Goal: Task Accomplishment & Management: Manage account settings

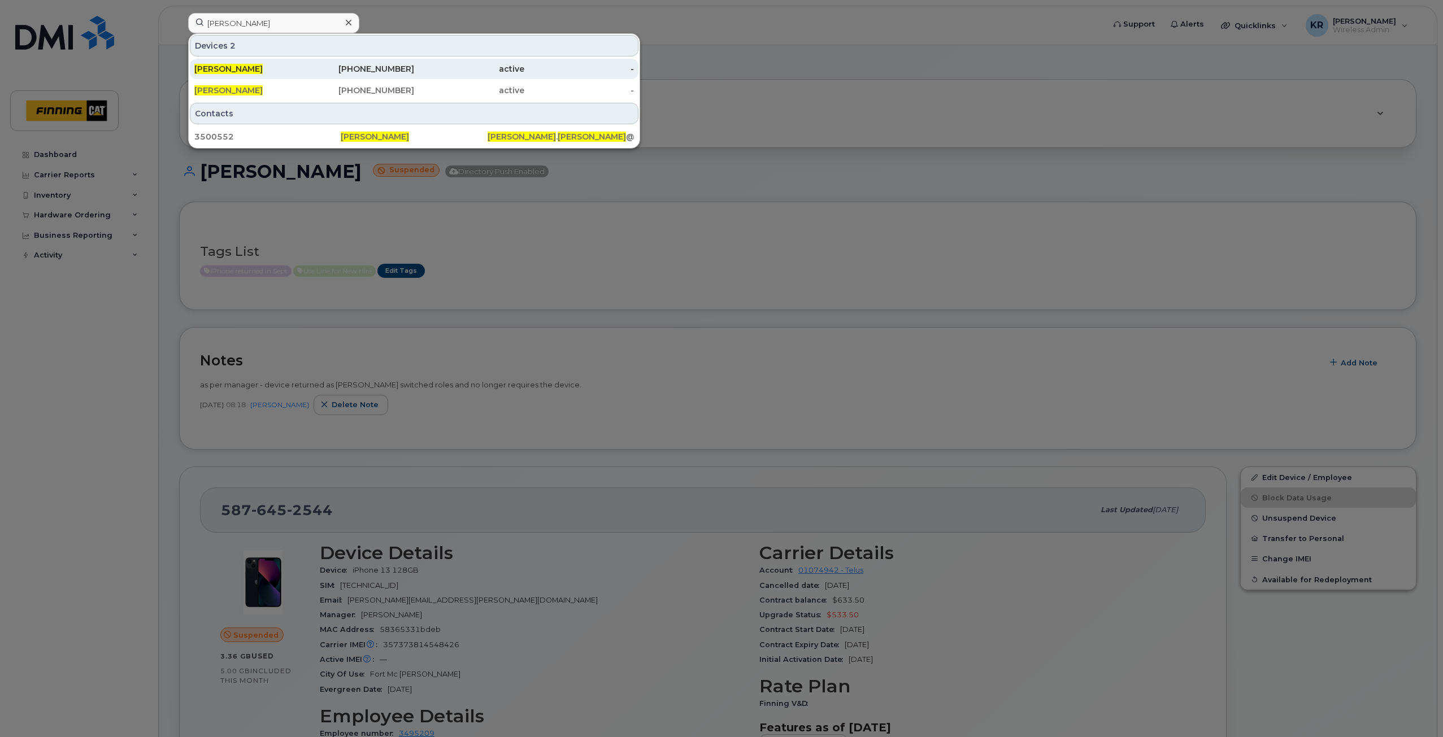
type input "ashley whitten"
click at [379, 67] on div "587-645-5808" at bounding box center [360, 68] width 110 height 11
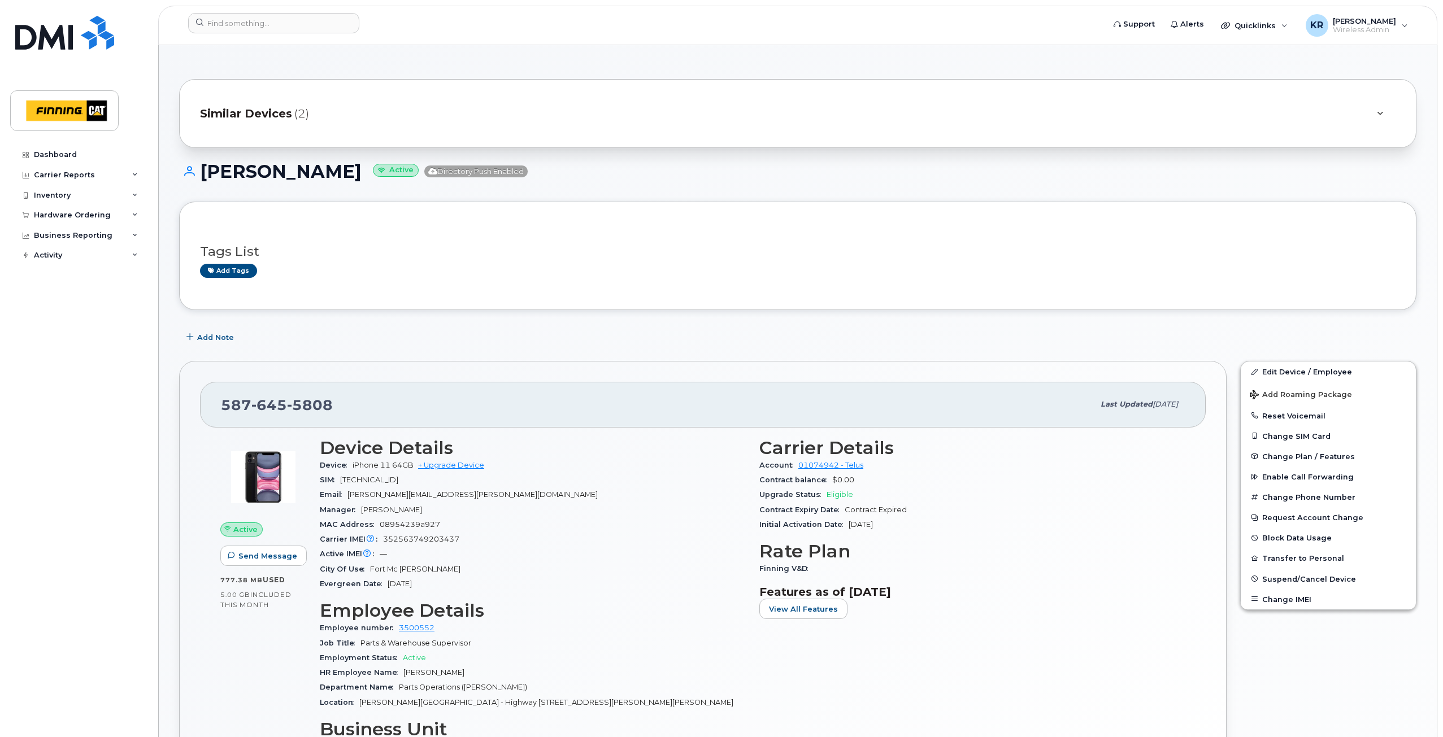
click at [257, 116] on span "Similar Devices" at bounding box center [246, 114] width 92 height 16
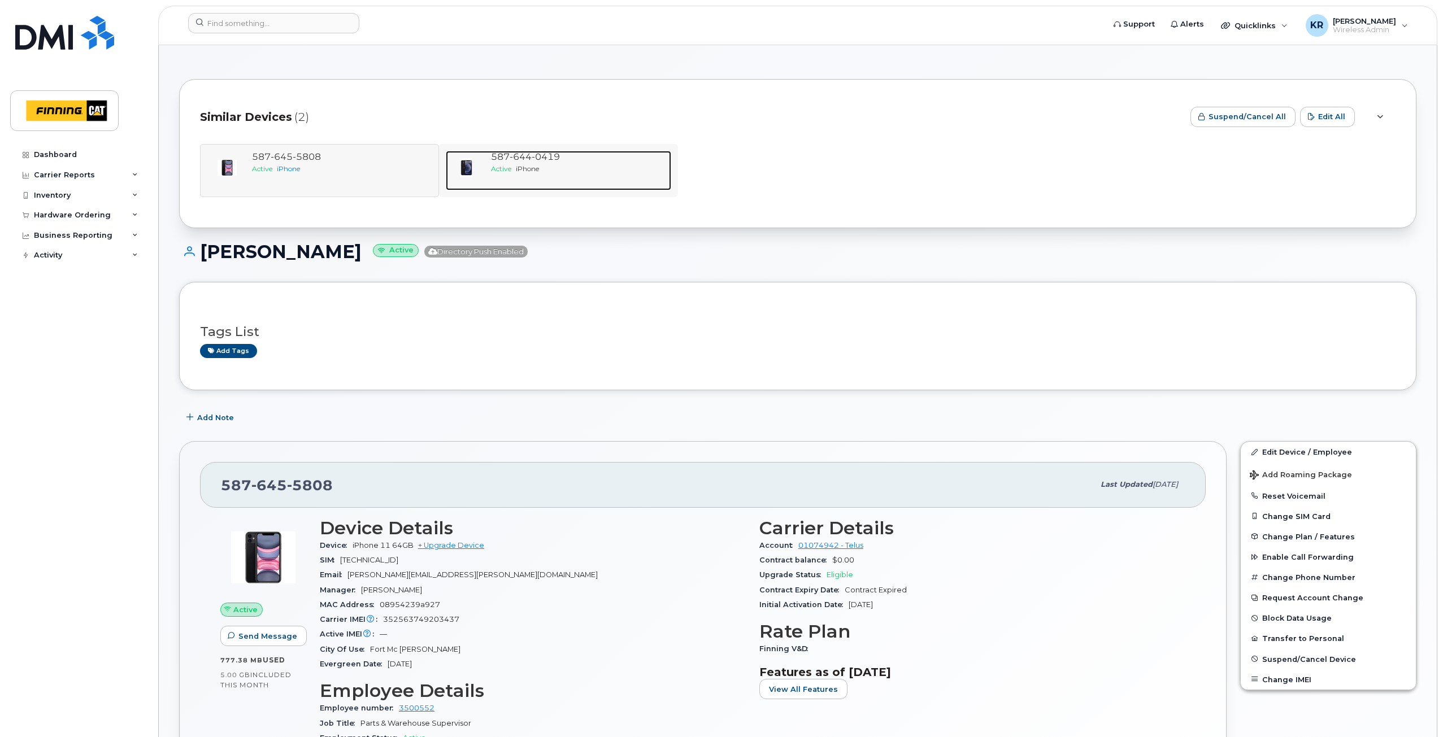
click at [538, 165] on span "iPhone" at bounding box center [527, 168] width 23 height 8
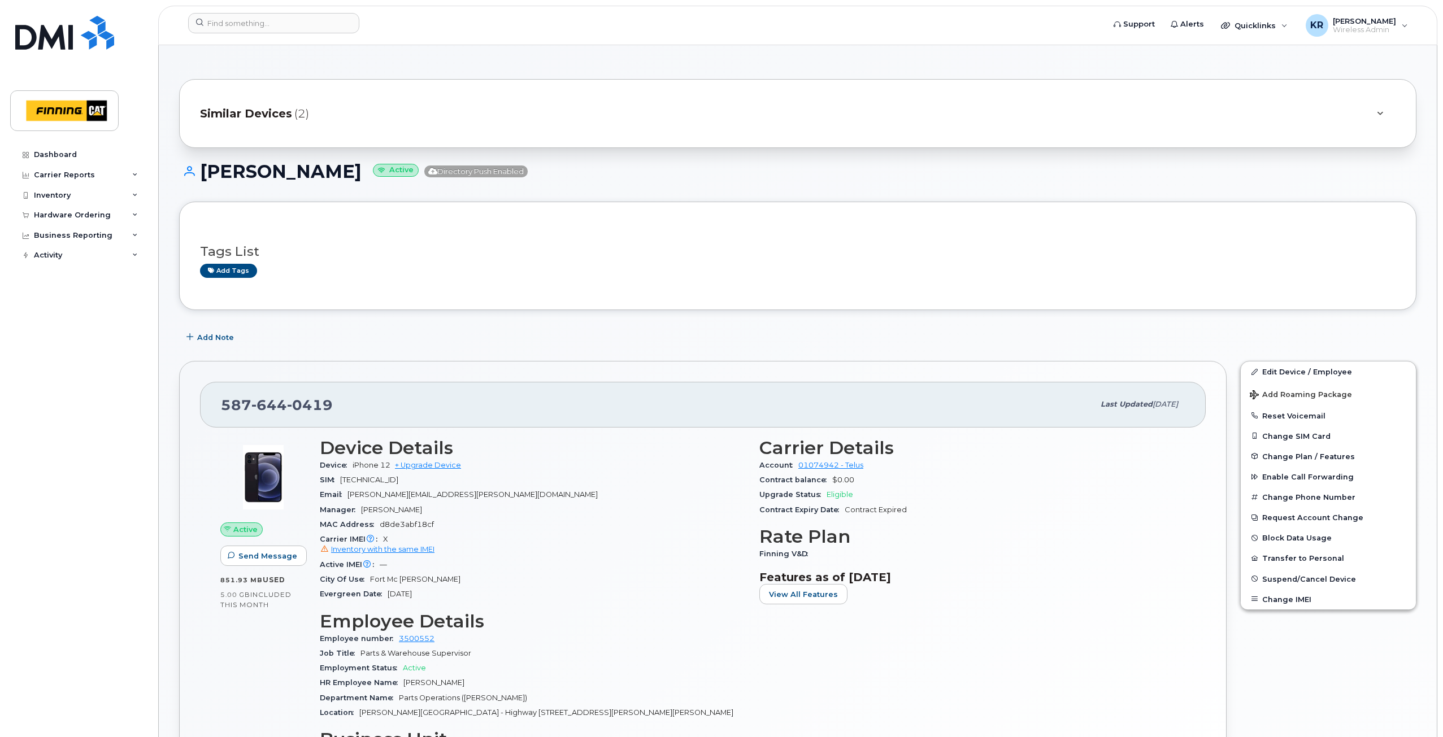
click at [269, 113] on span "Similar Devices" at bounding box center [246, 114] width 92 height 16
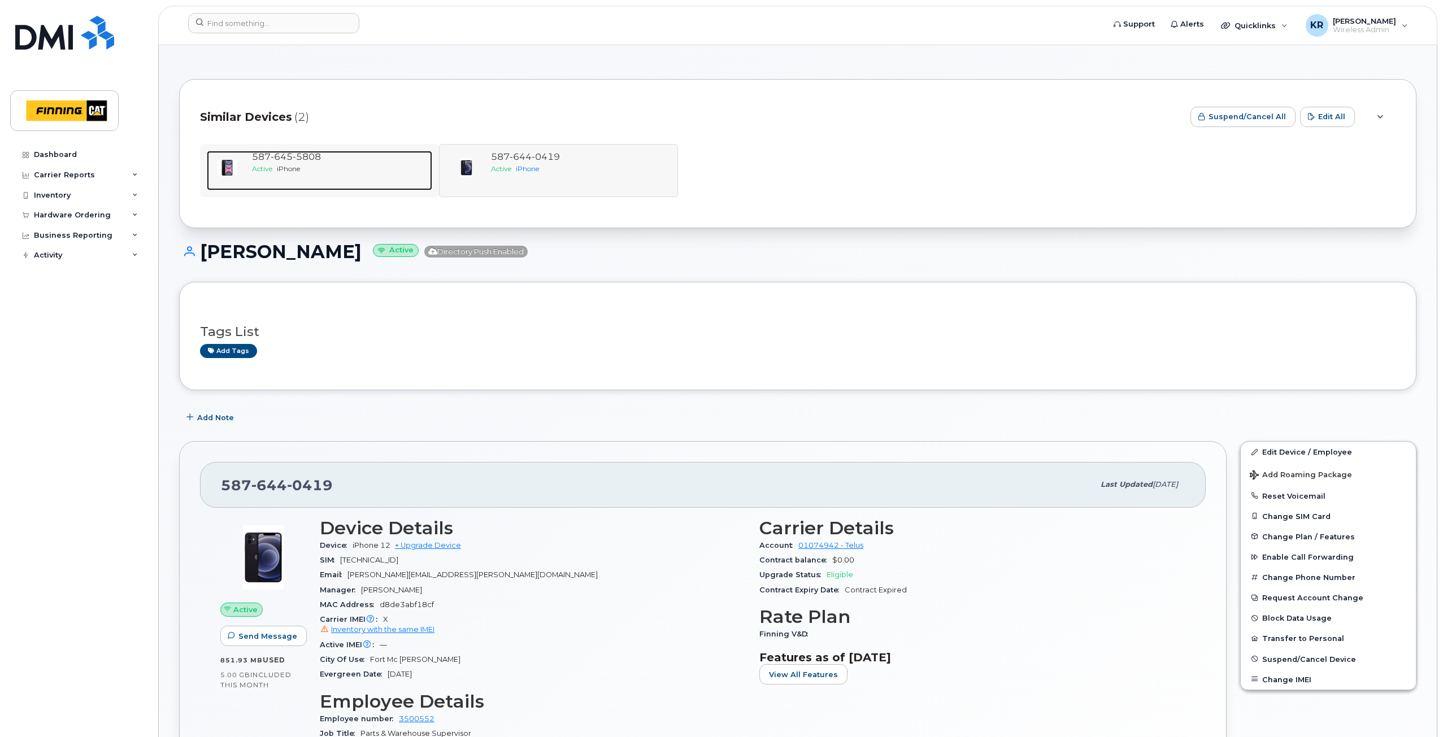
click at [296, 170] on span "iPhone" at bounding box center [288, 168] width 23 height 8
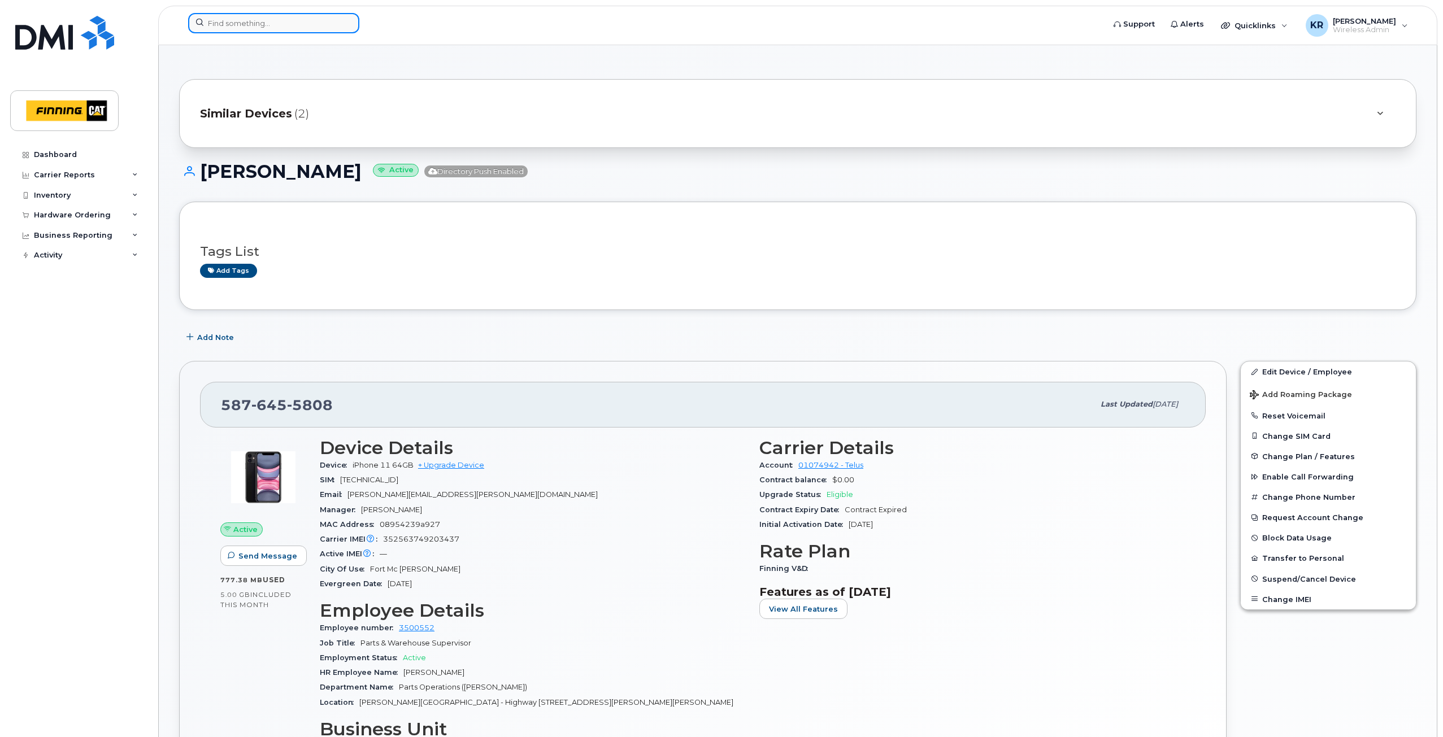
click at [291, 27] on input at bounding box center [273, 23] width 171 height 20
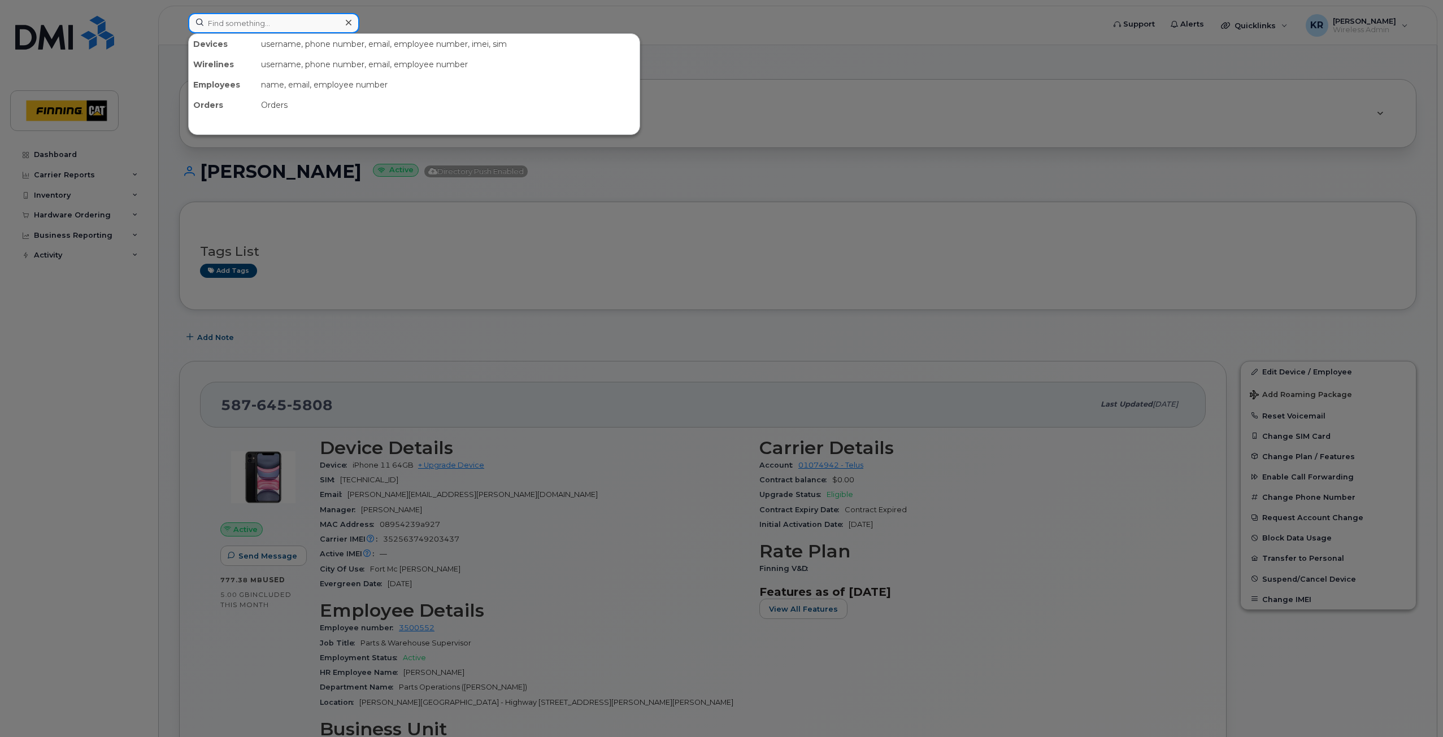
paste input "5876452544"
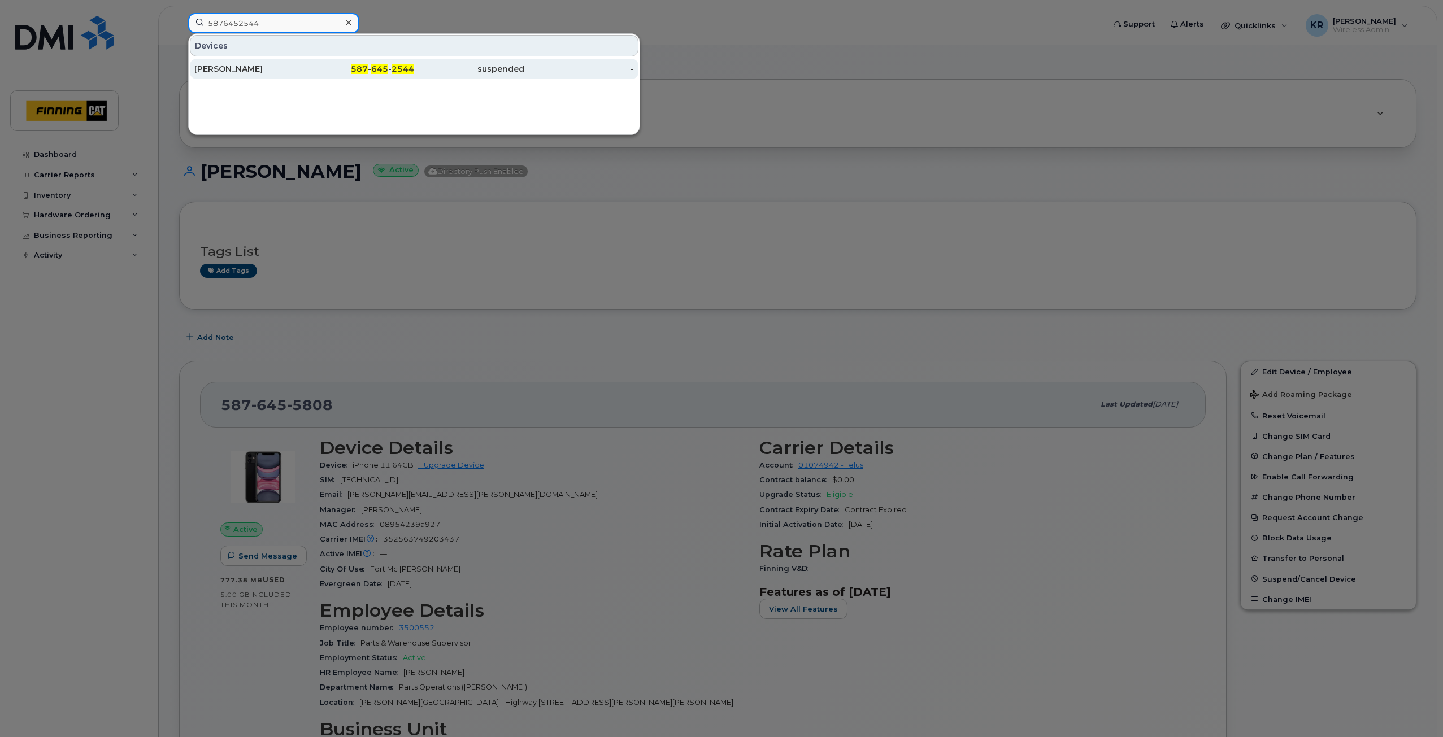
type input "5876452544"
click at [360, 67] on span "587" at bounding box center [359, 69] width 17 height 10
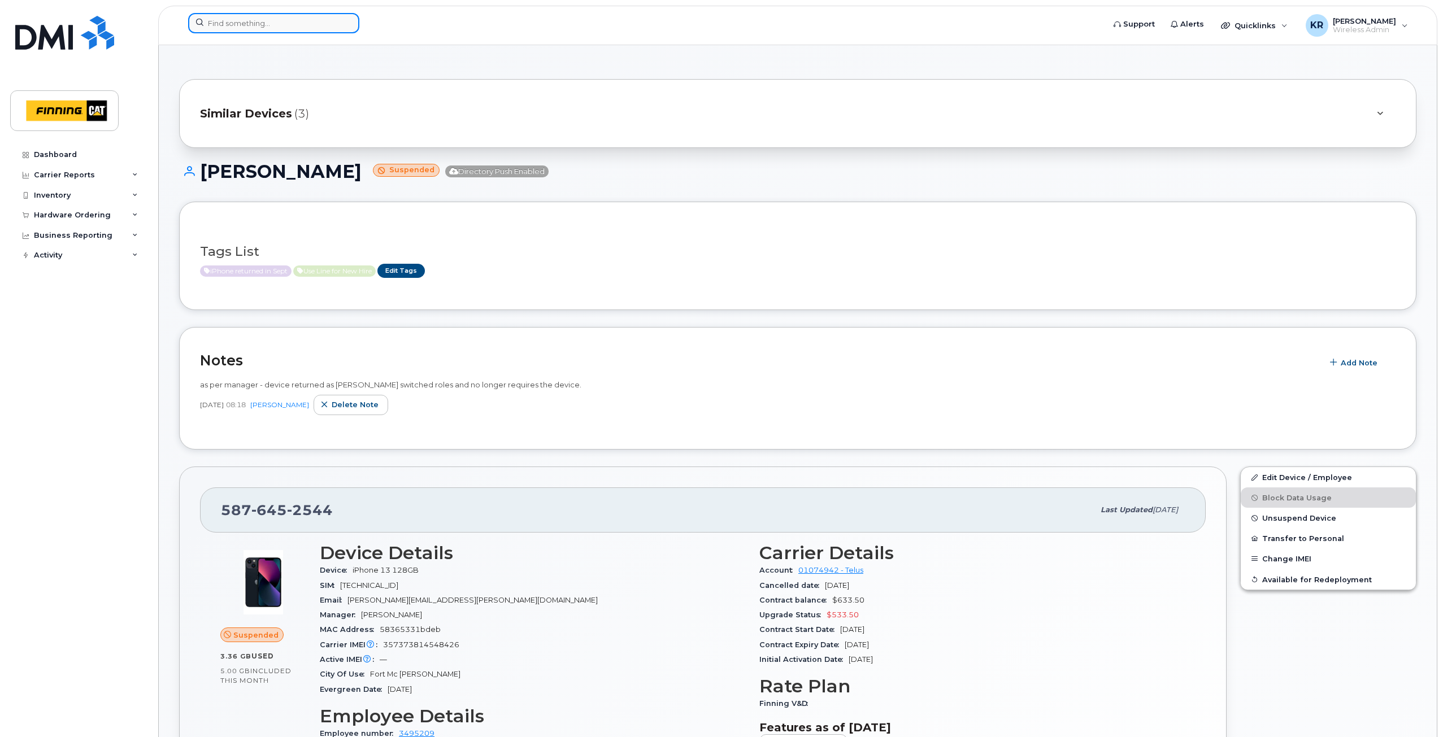
click at [290, 20] on input at bounding box center [273, 23] width 171 height 20
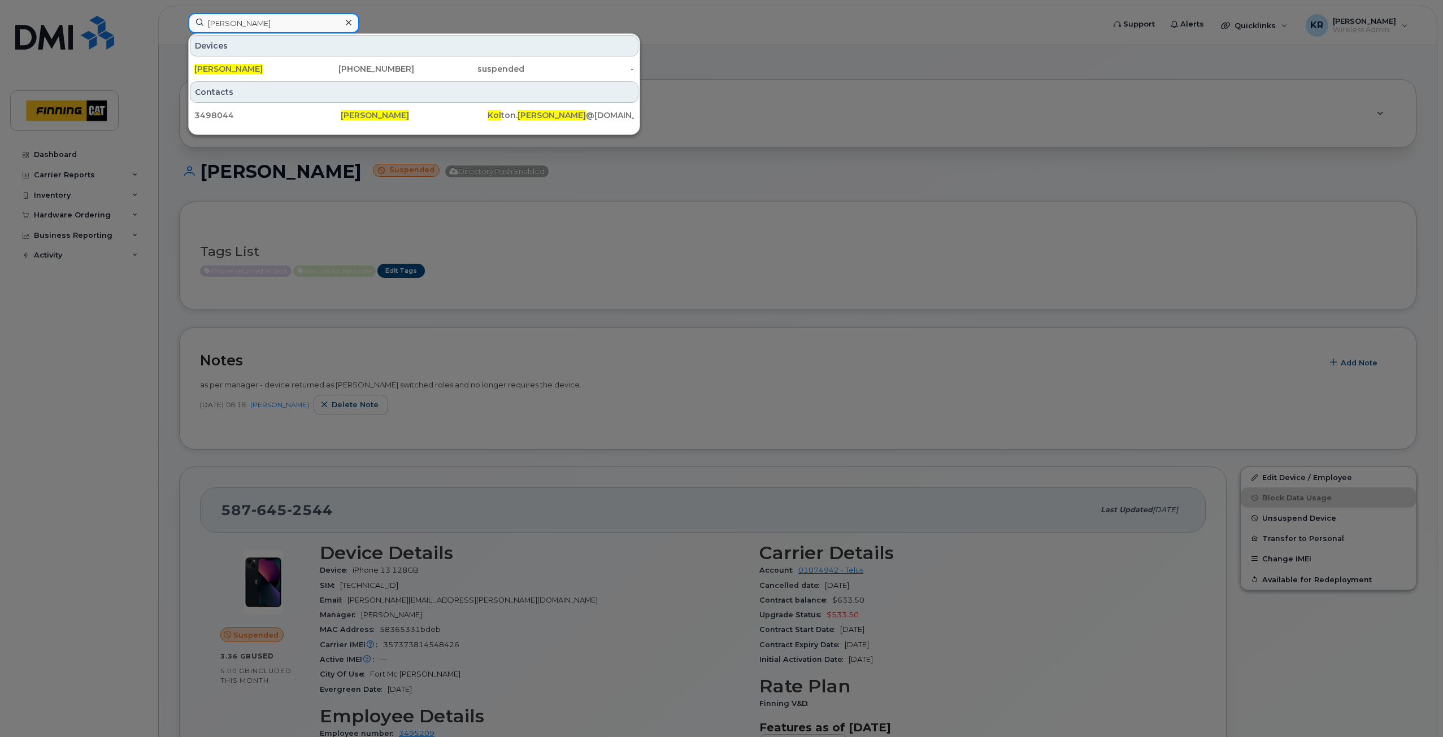
type input "kole gable"
click at [383, 68] on div "825-963-5117" at bounding box center [360, 68] width 110 height 11
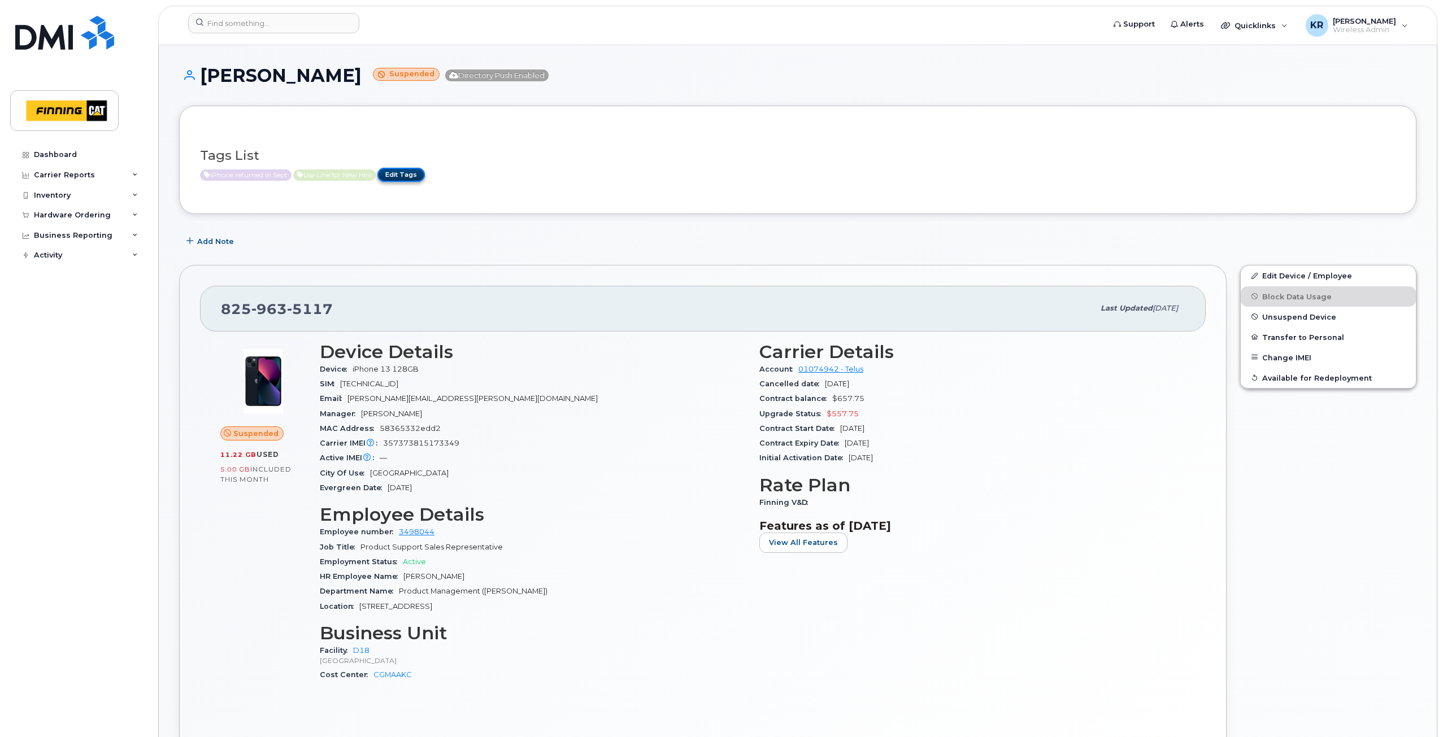
click at [409, 174] on link "Edit Tags" at bounding box center [400, 175] width 47 height 14
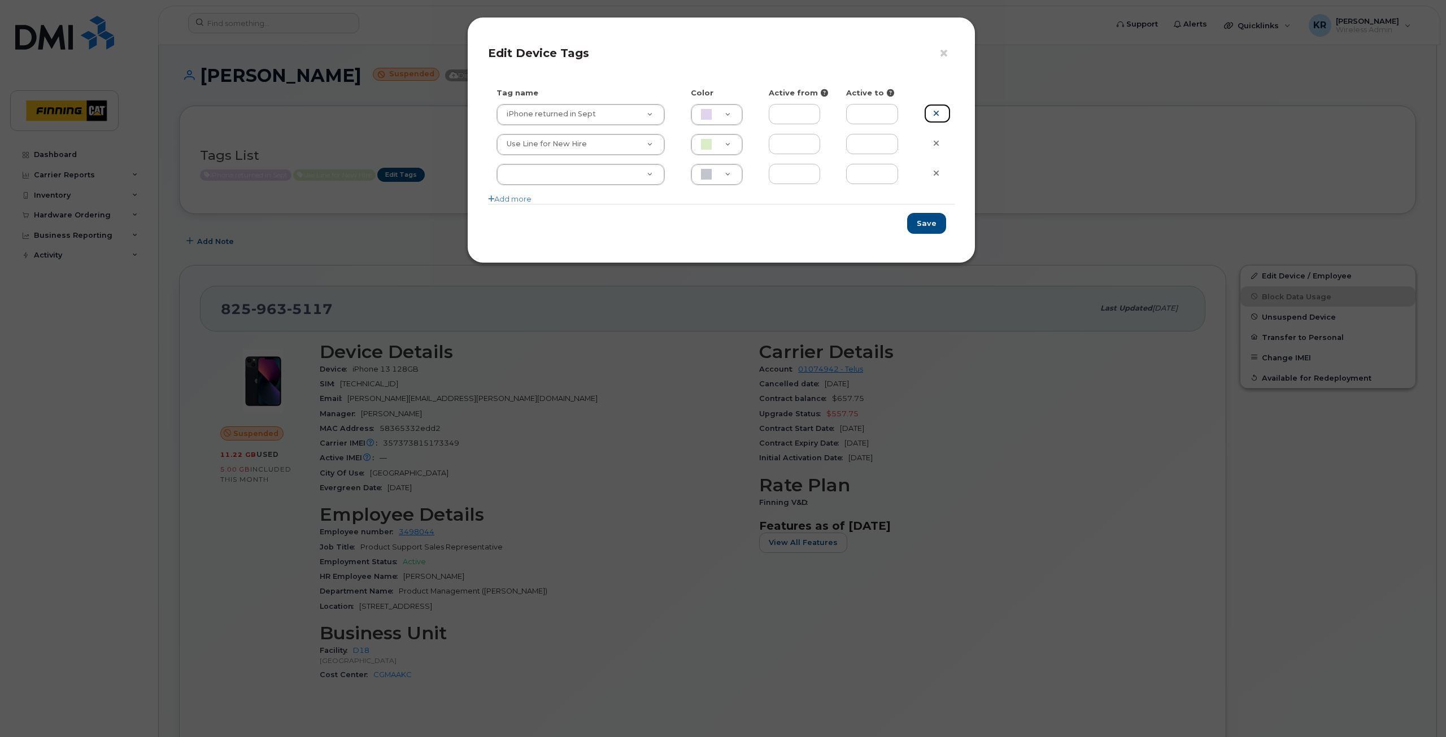
click at [934, 108] on link at bounding box center [937, 114] width 27 height 20
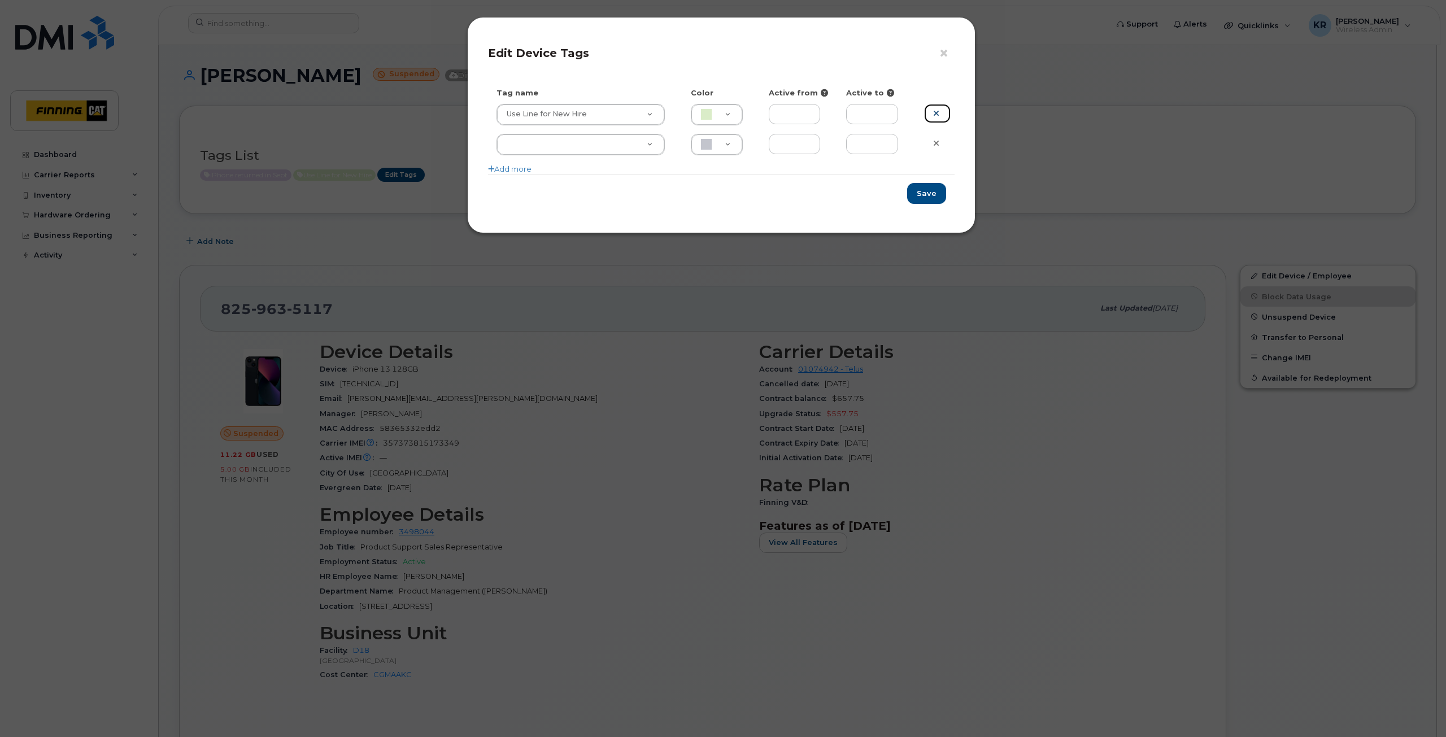
click at [938, 112] on icon at bounding box center [936, 113] width 6 height 8
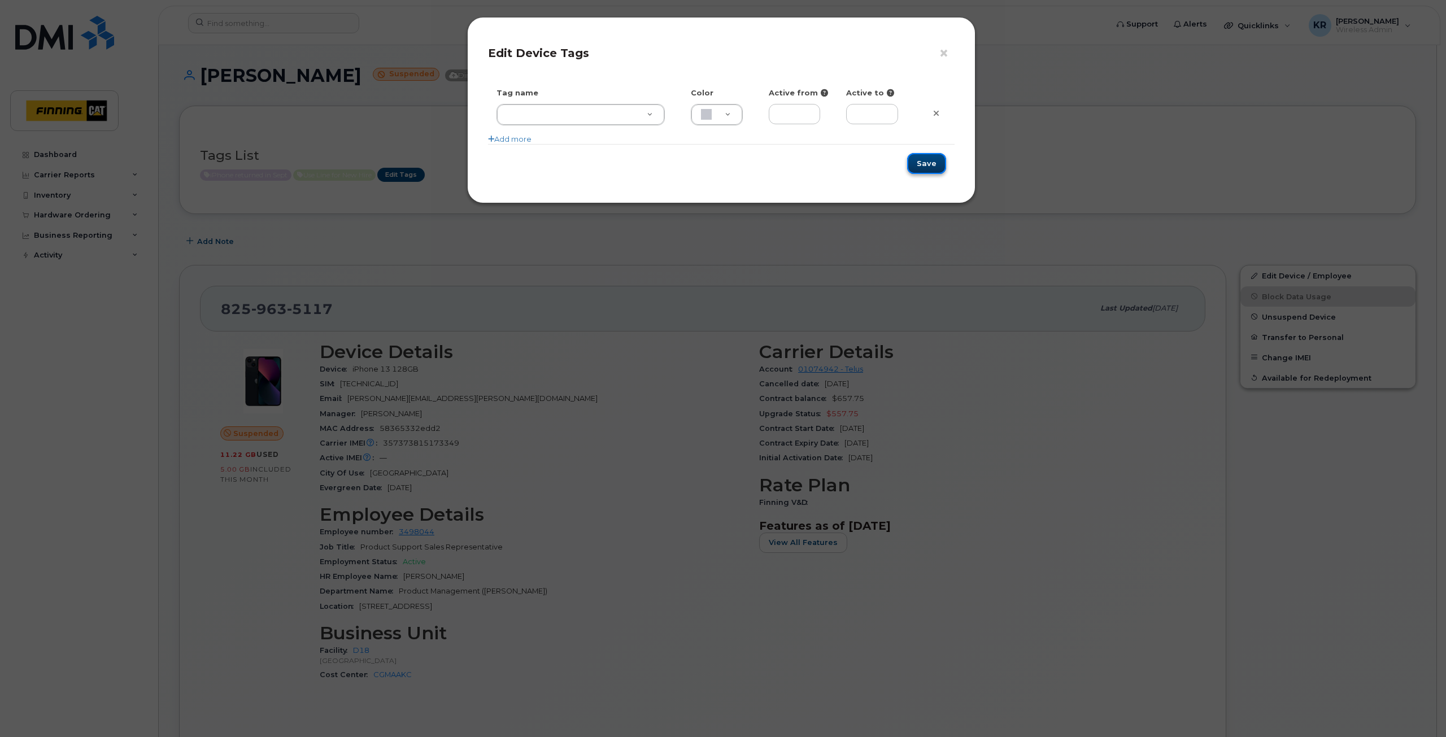
click at [928, 156] on button "Save" at bounding box center [926, 163] width 39 height 21
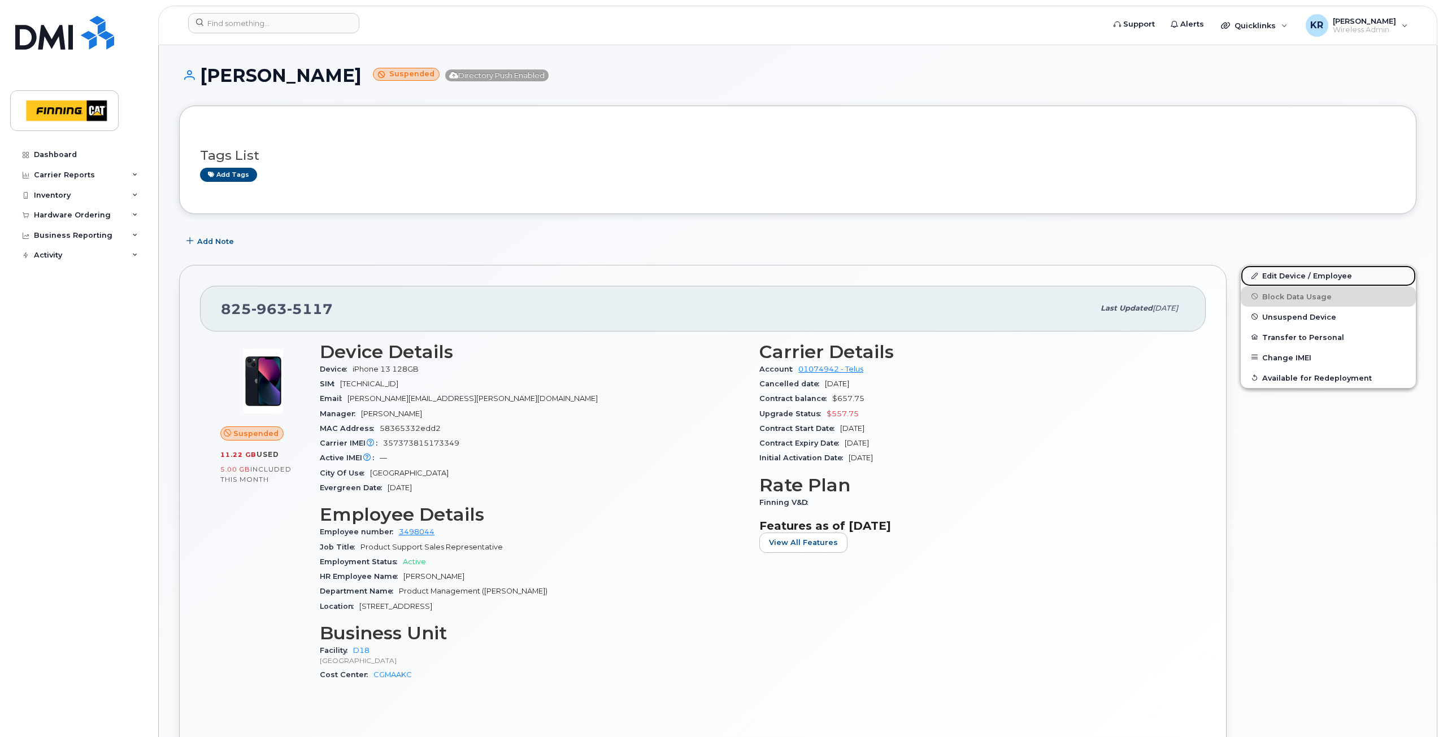
click at [1272, 276] on link "Edit Device / Employee" at bounding box center [1328, 276] width 175 height 20
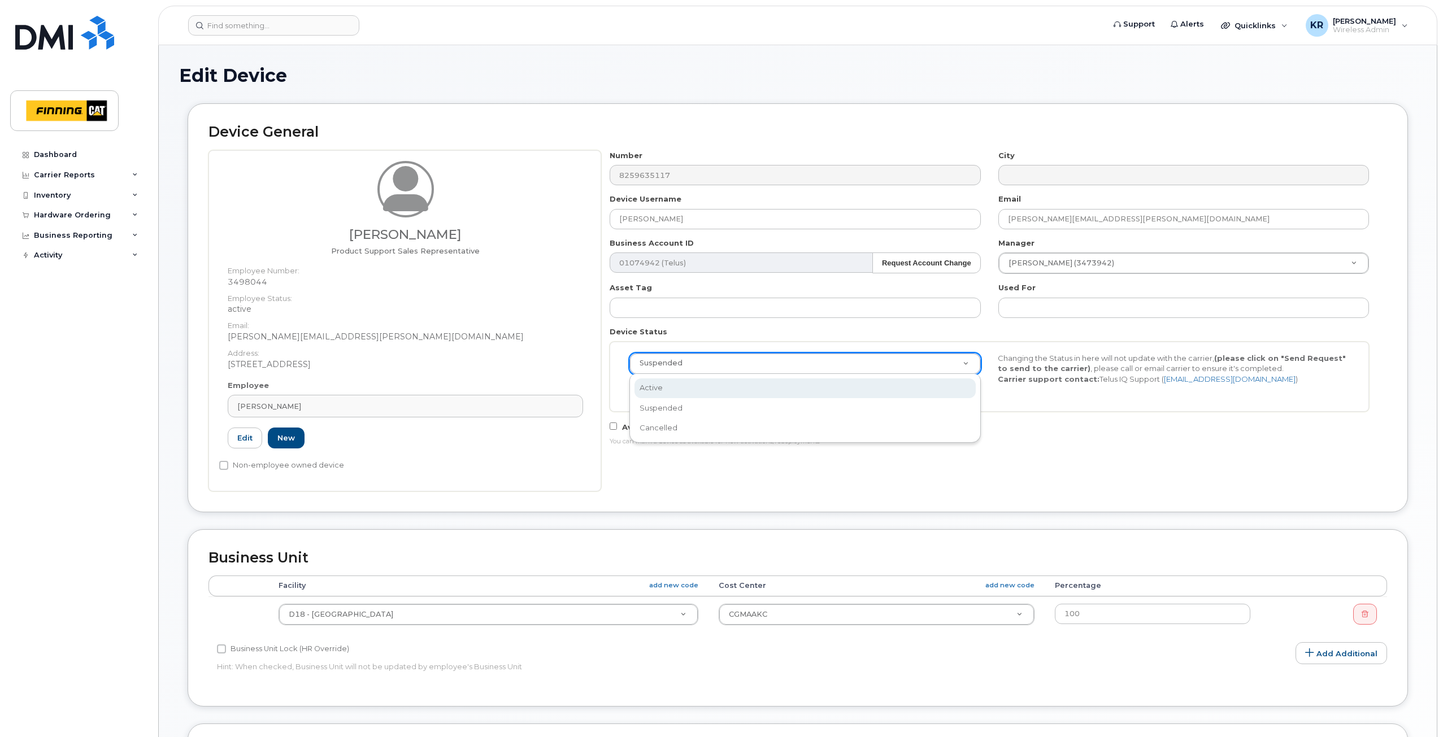
select select "active"
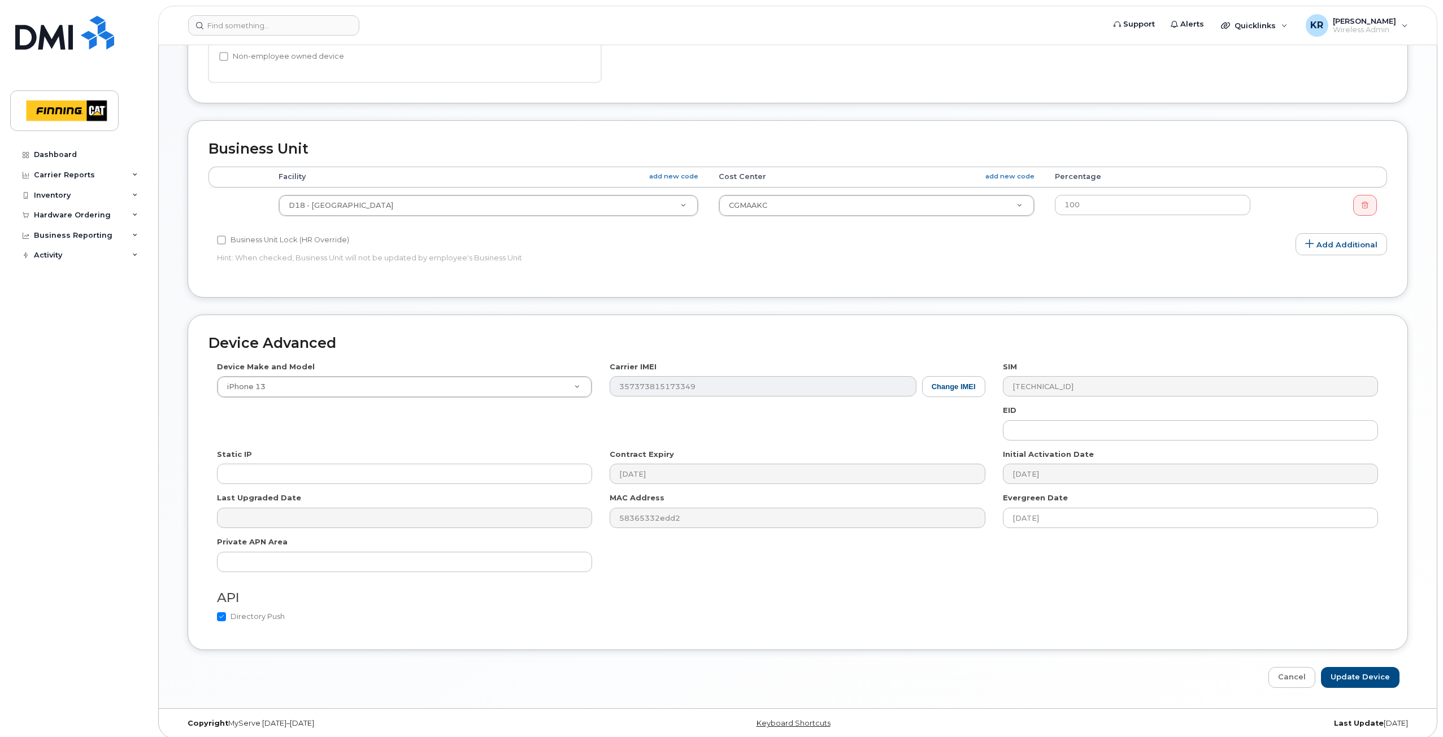
scroll to position [416, 0]
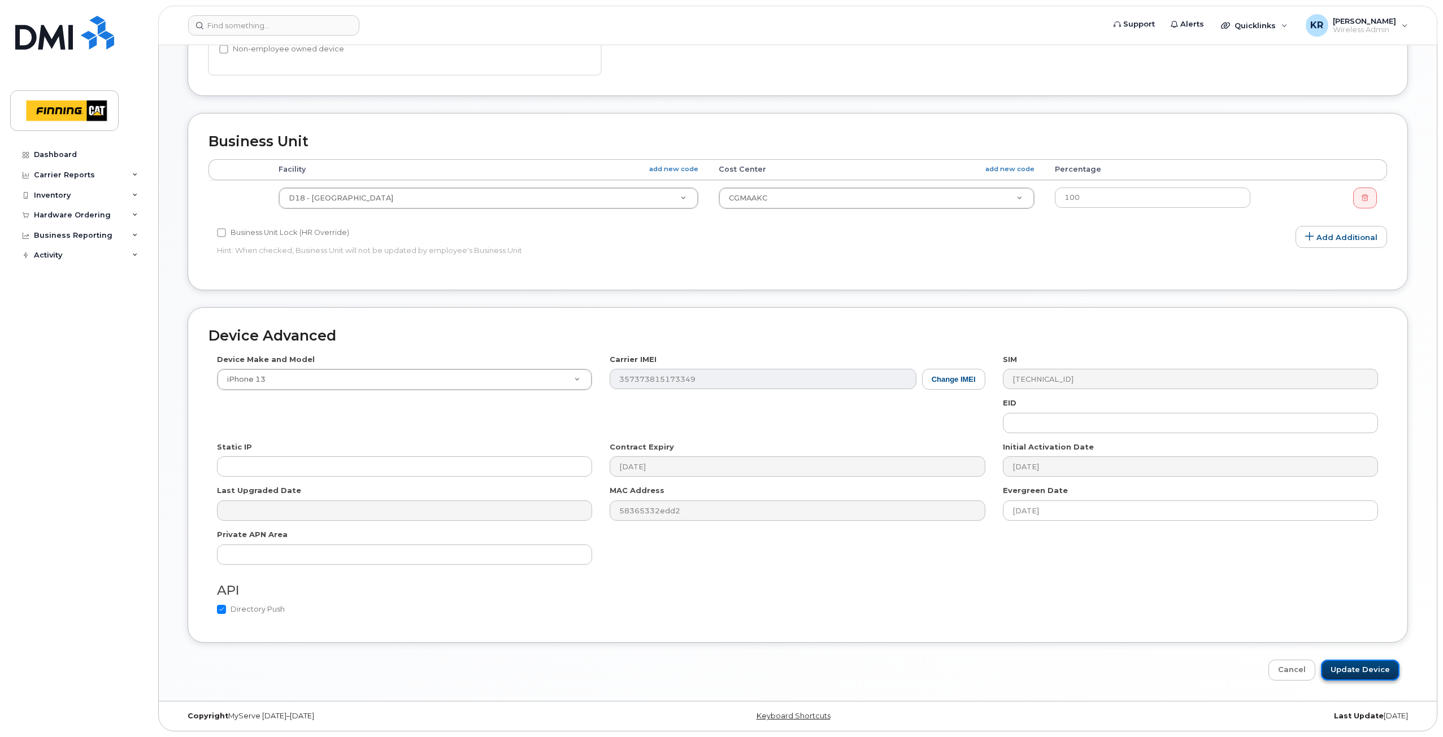
click at [1347, 672] on input "Update Device" at bounding box center [1360, 670] width 79 height 21
type input "Saving..."
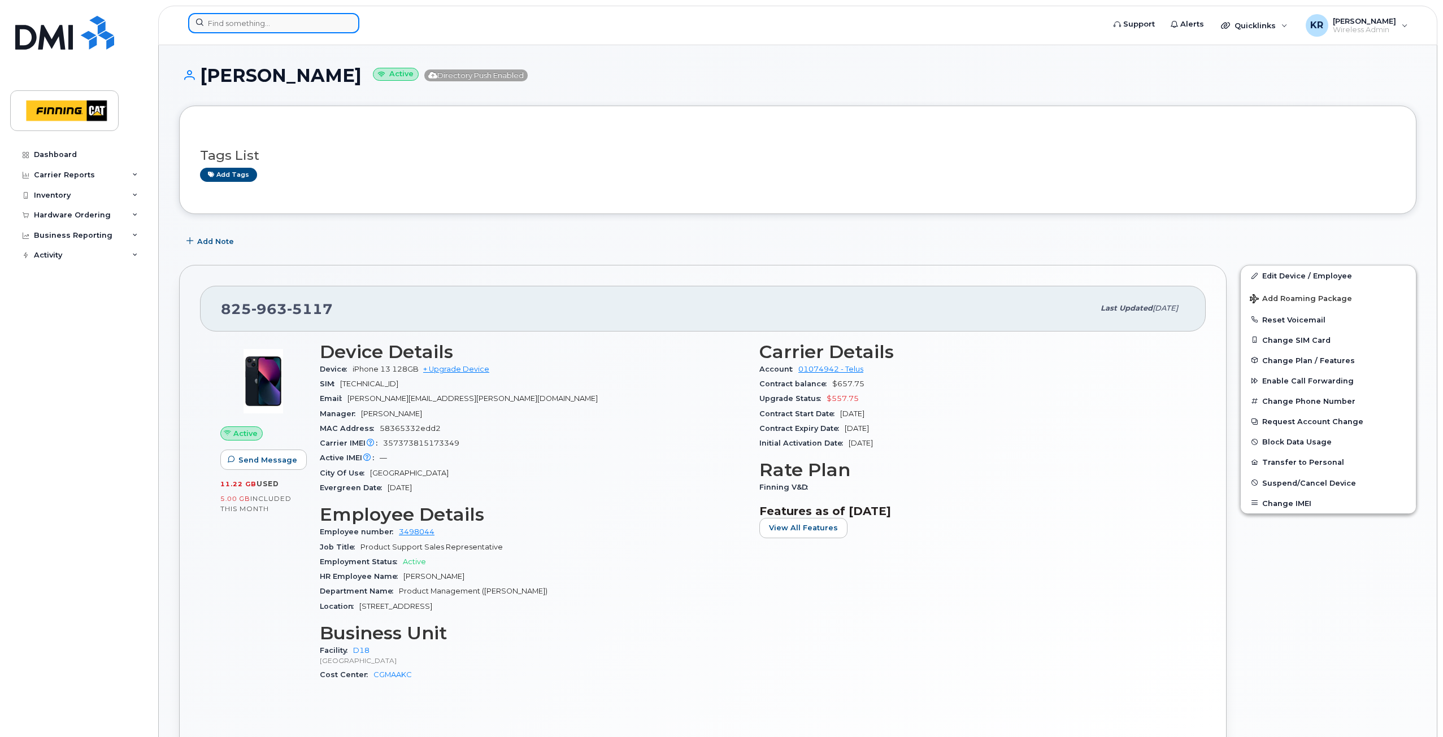
click at [270, 24] on input at bounding box center [273, 23] width 171 height 20
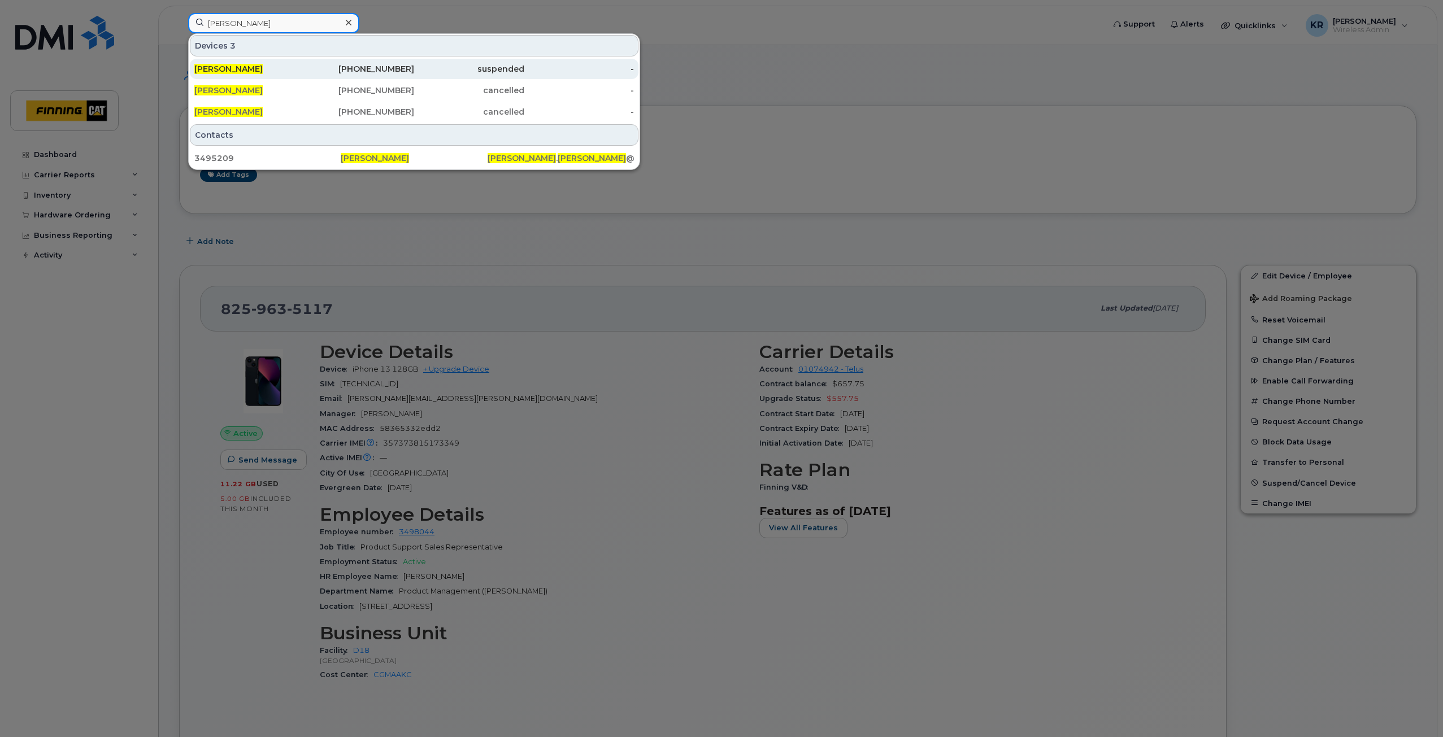
type input "kyle szilagyi"
click at [412, 66] on div "587-645-2544" at bounding box center [360, 68] width 110 height 11
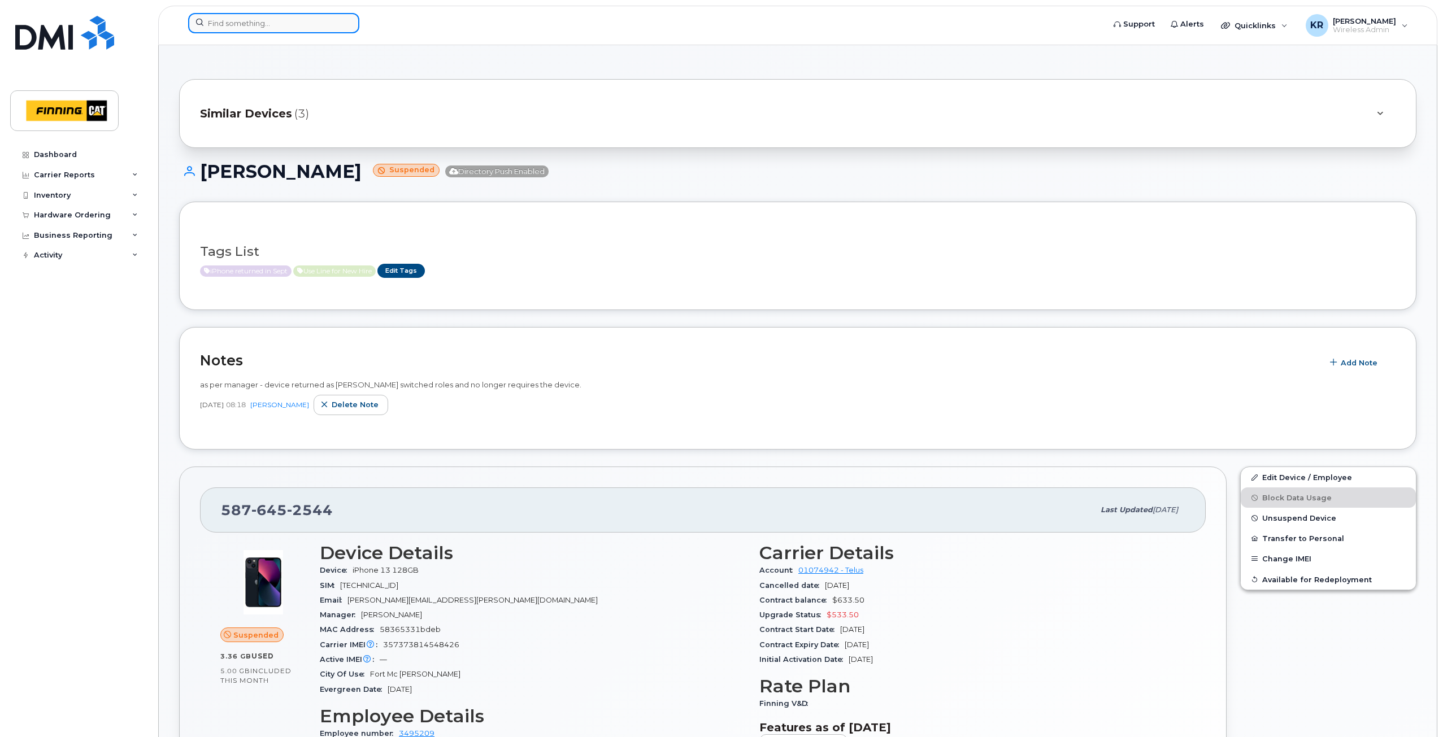
click at [269, 24] on input at bounding box center [273, 23] width 171 height 20
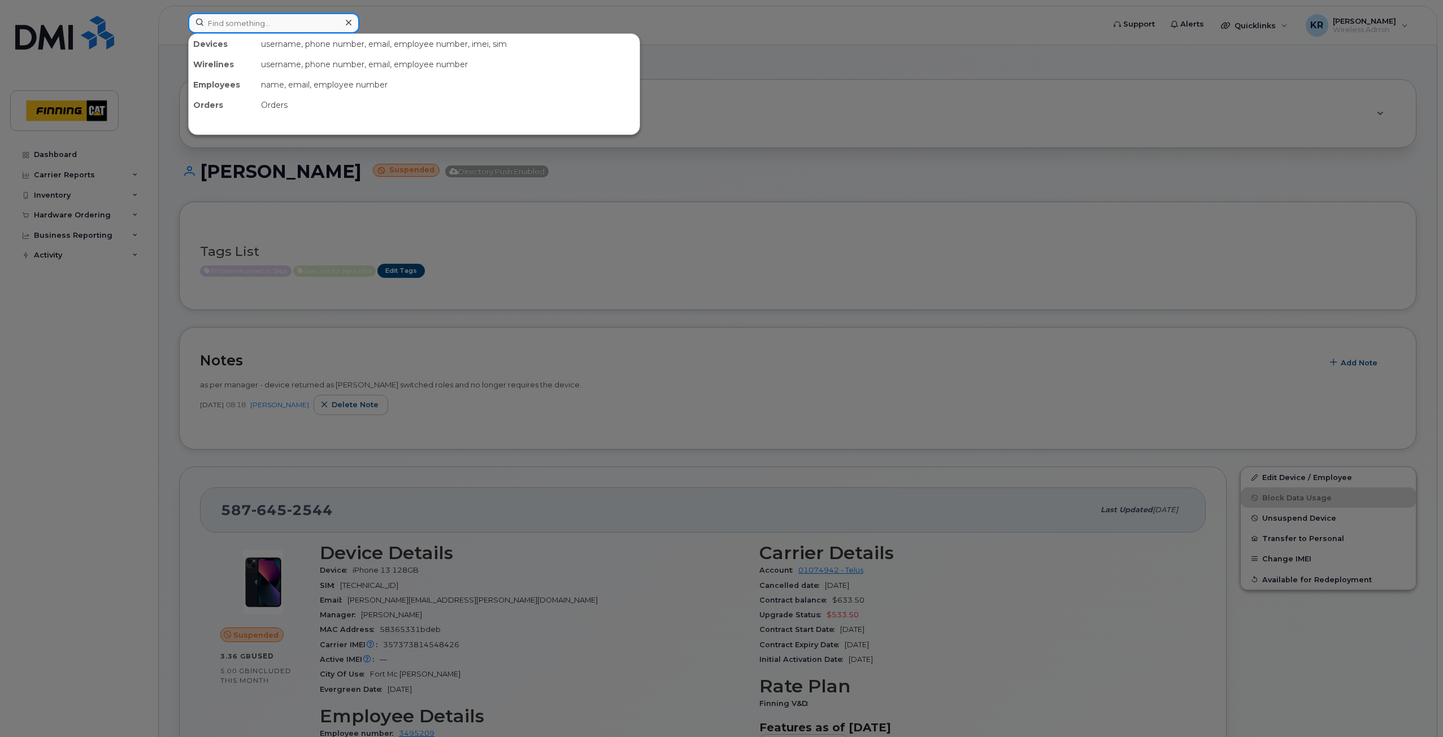
paste input "7807424326"
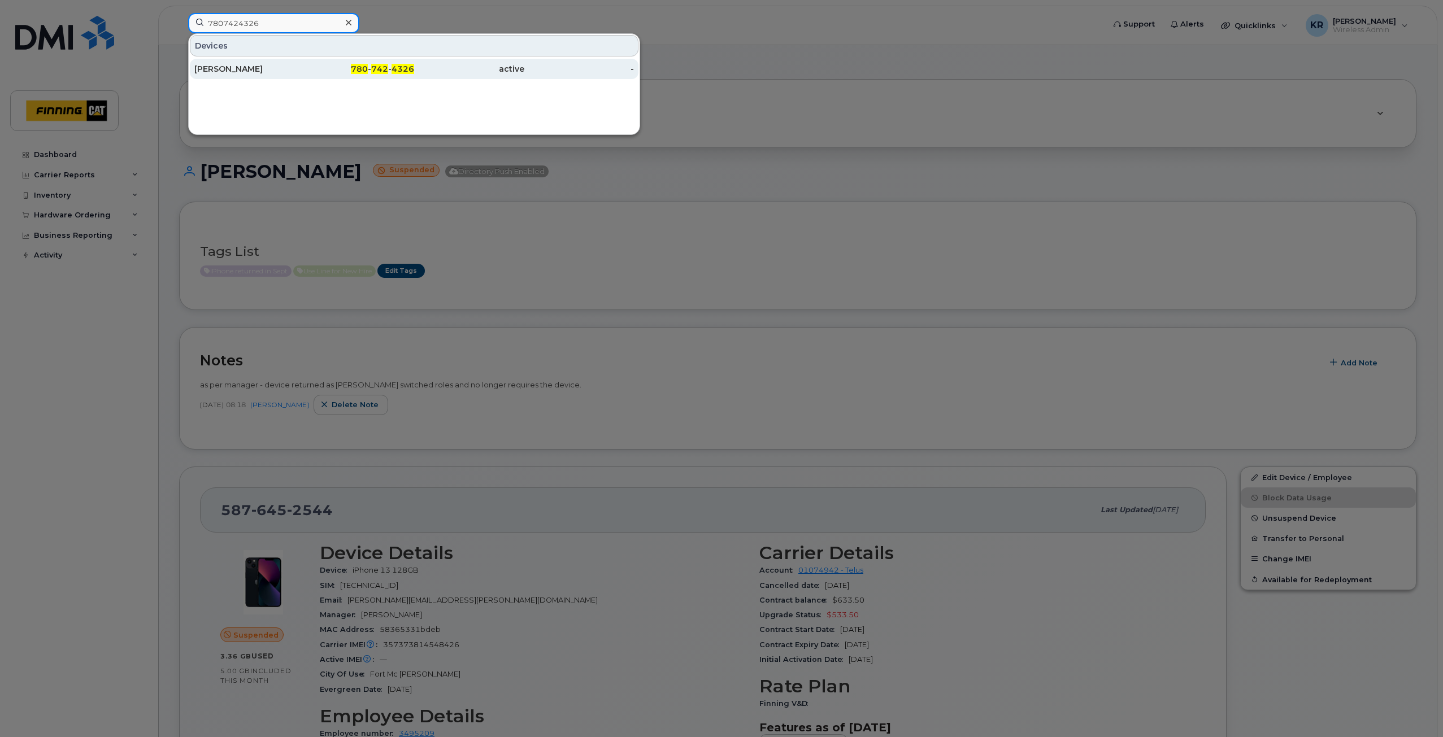
type input "7807424326"
click at [398, 69] on span "4326" at bounding box center [403, 69] width 23 height 10
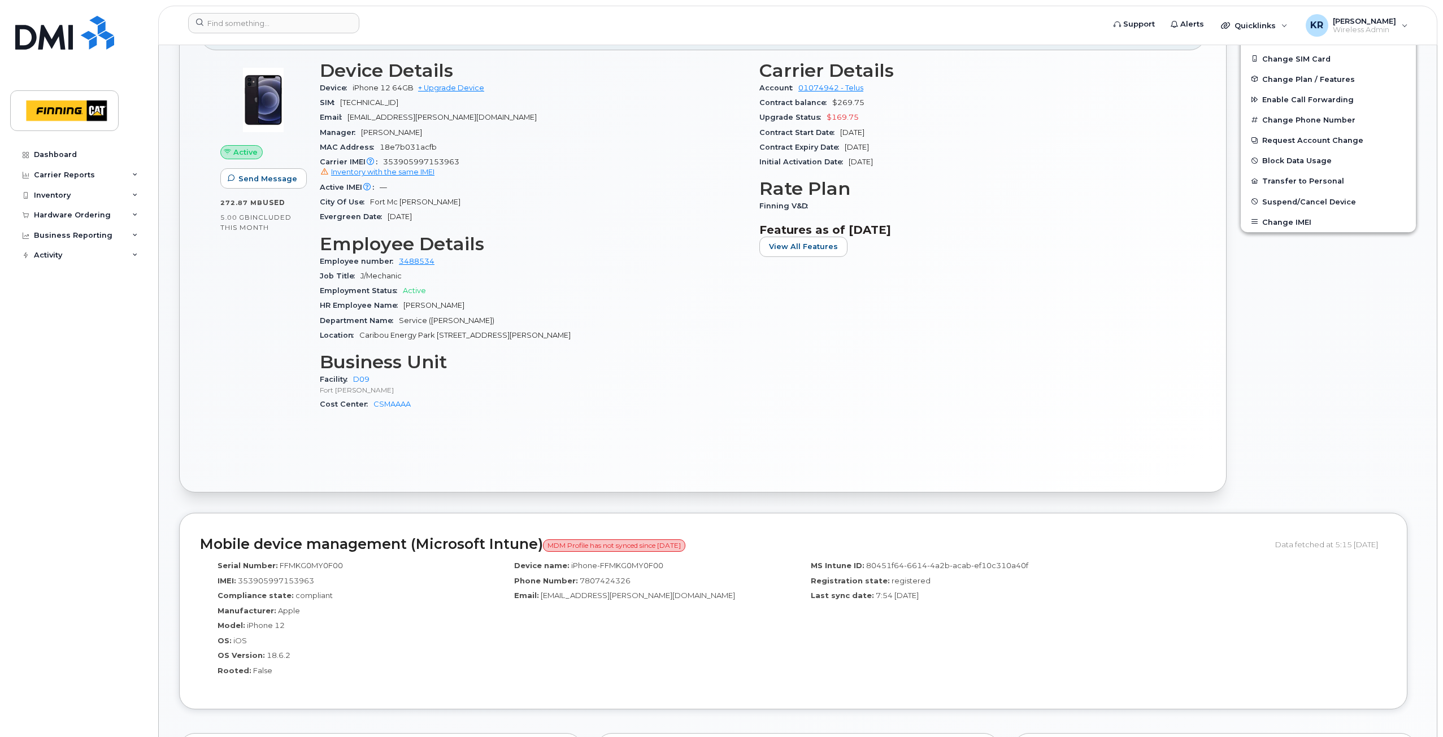
scroll to position [170, 0]
